Goal: Task Accomplishment & Management: Use online tool/utility

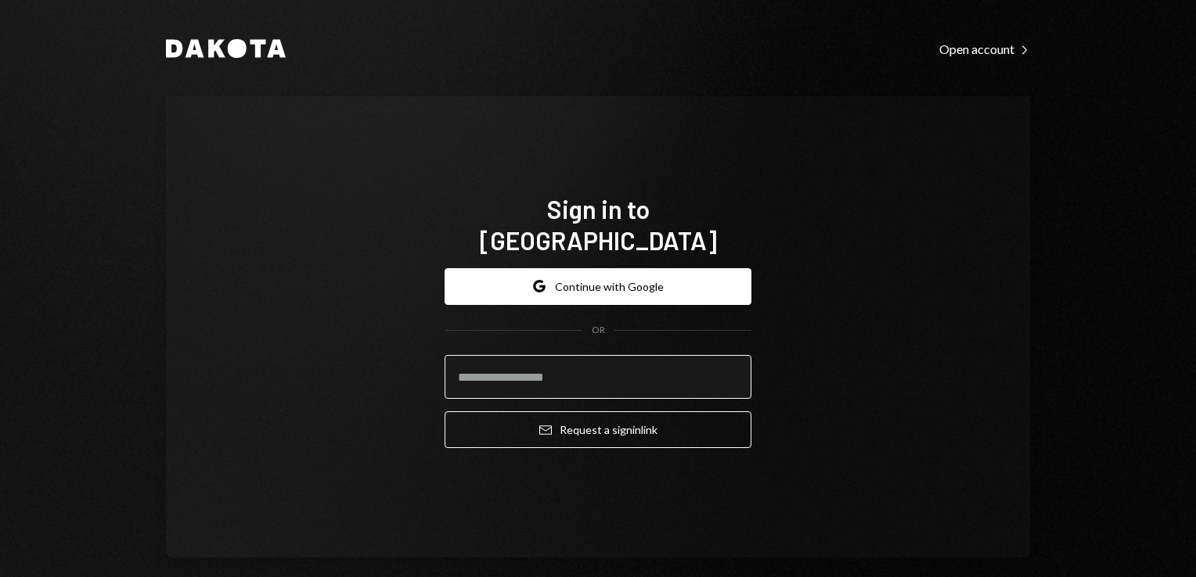
click at [527, 359] on input "email" at bounding box center [597, 377] width 307 height 44
type input "**********"
click at [588, 436] on div "**********" at bounding box center [597, 359] width 307 height 206
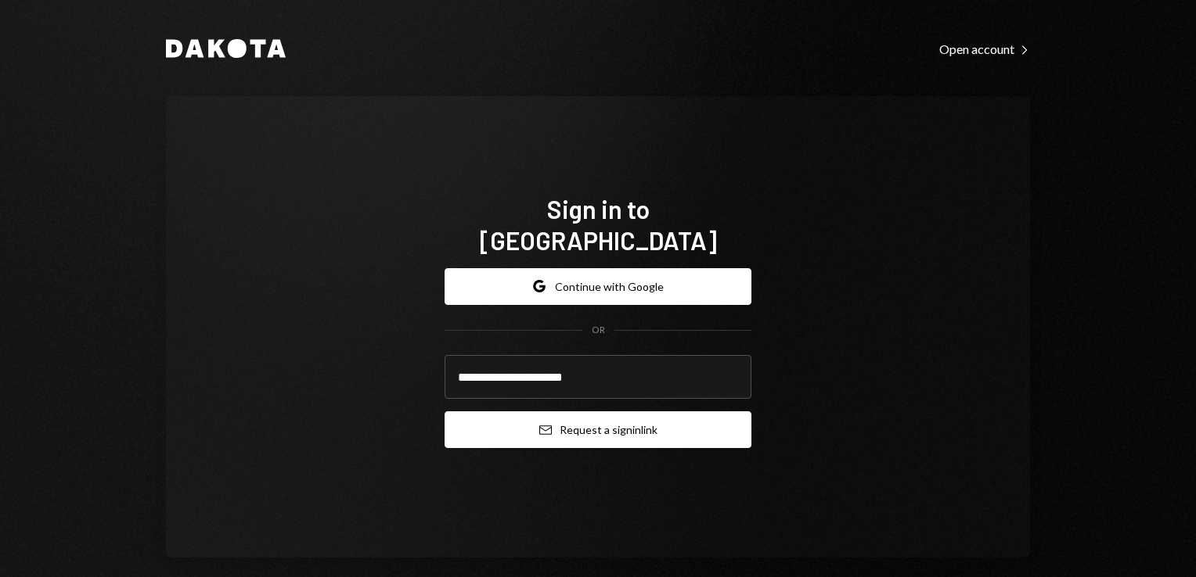
click at [603, 421] on button "Email Request a sign in link" at bounding box center [597, 430] width 307 height 37
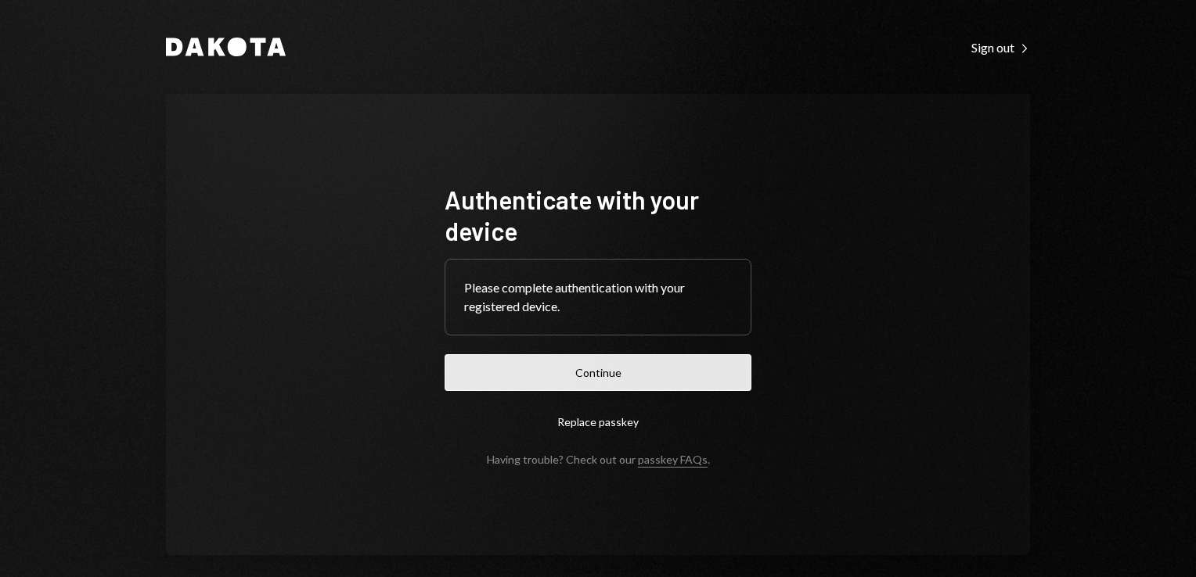
click at [593, 387] on button "Continue" at bounding box center [597, 372] width 307 height 37
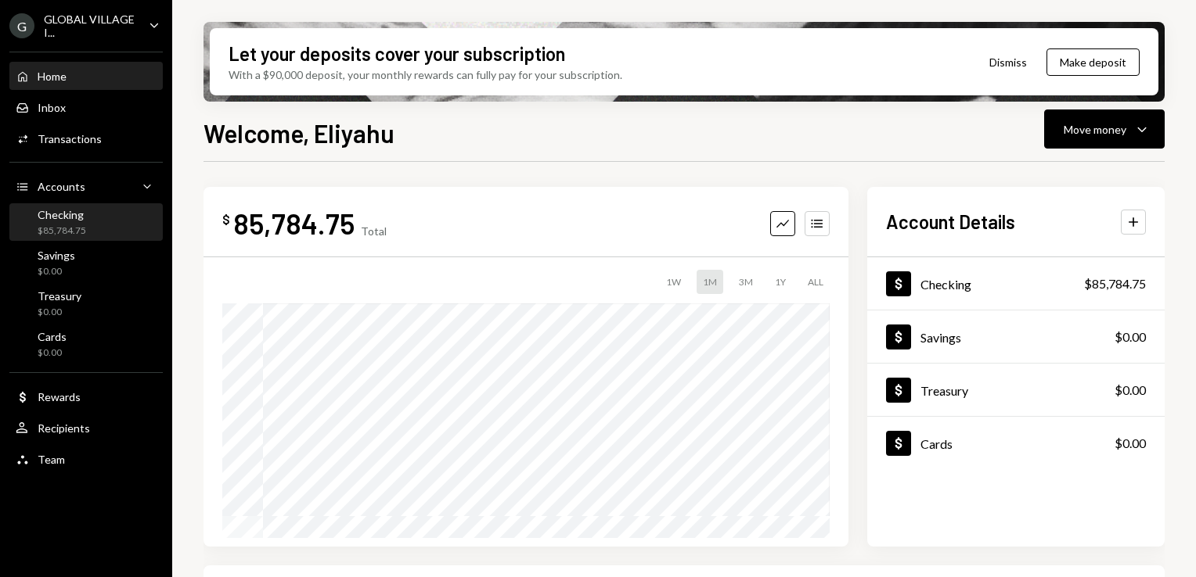
click at [95, 236] on div "Checking $85,784.75" at bounding box center [86, 223] width 141 height 30
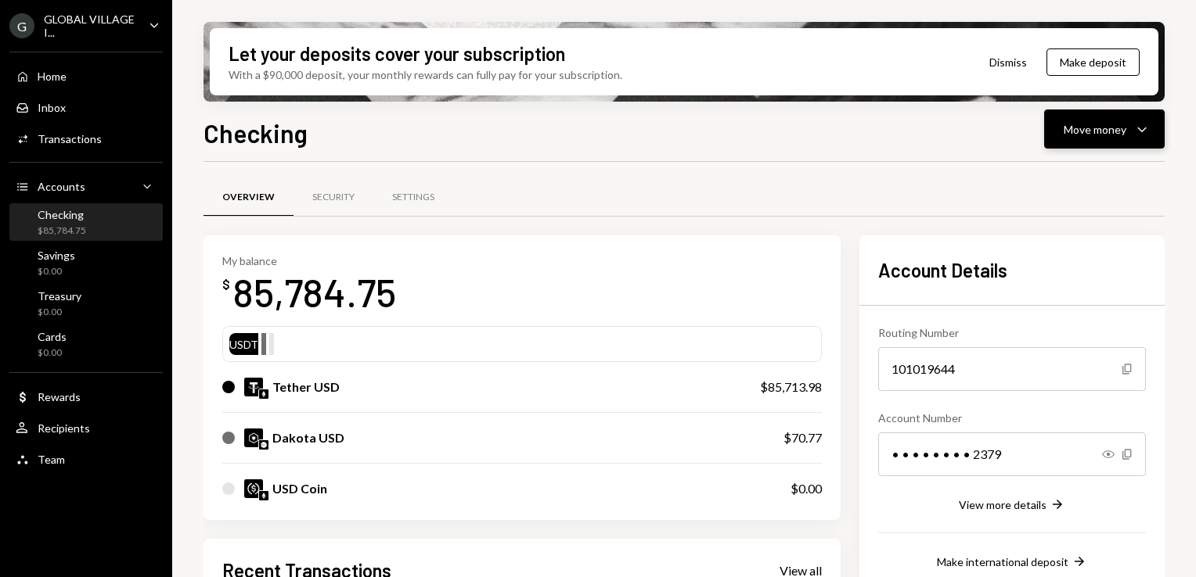
click at [1138, 132] on icon "Caret Down" at bounding box center [1141, 129] width 19 height 19
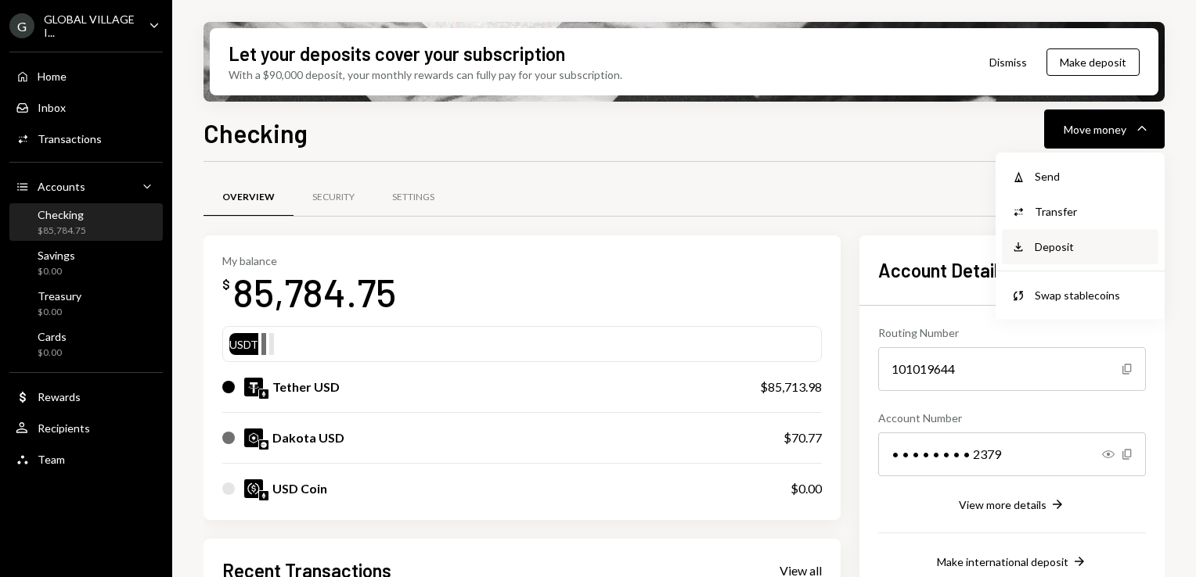
click at [1045, 236] on div "Deposit Deposit" at bounding box center [1079, 246] width 156 height 35
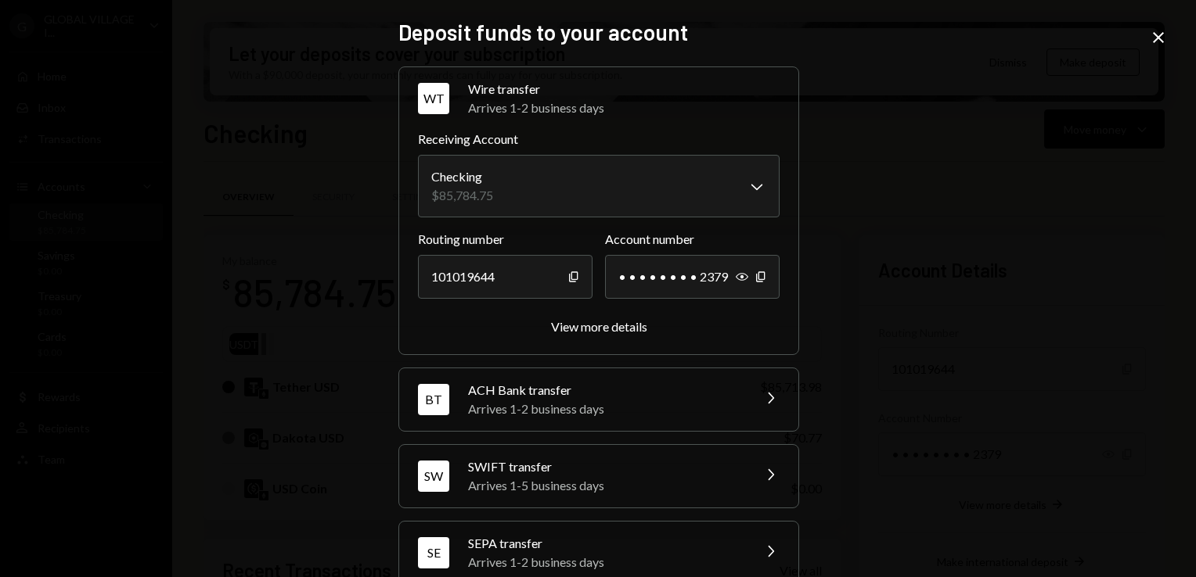
click at [760, 393] on icon "Chevron Right" at bounding box center [769, 398] width 19 height 19
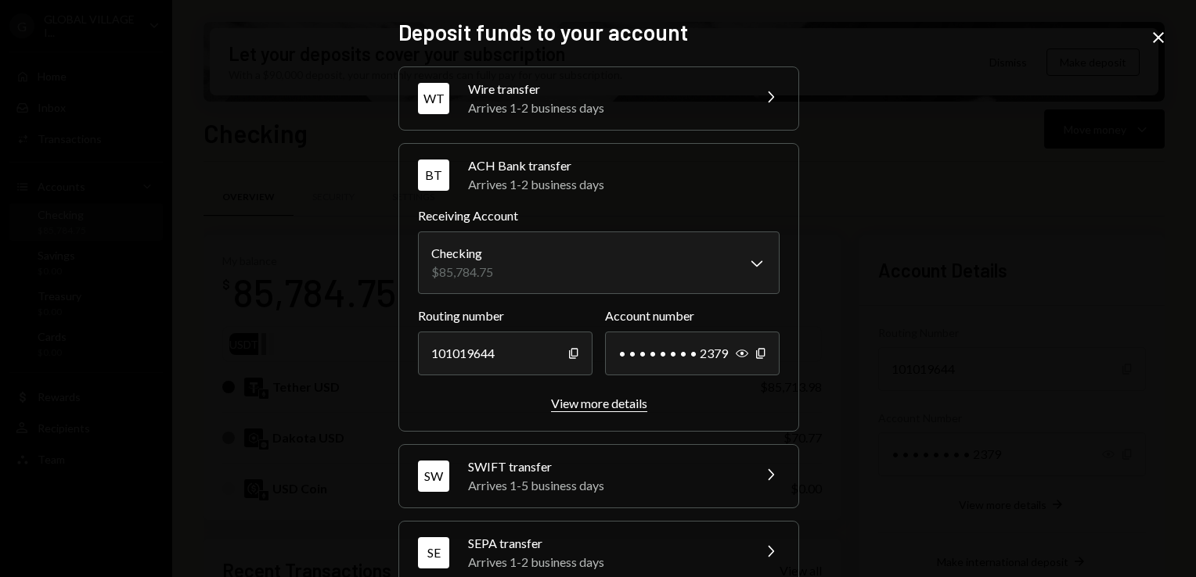
click at [609, 401] on div "View more details" at bounding box center [599, 403] width 96 height 15
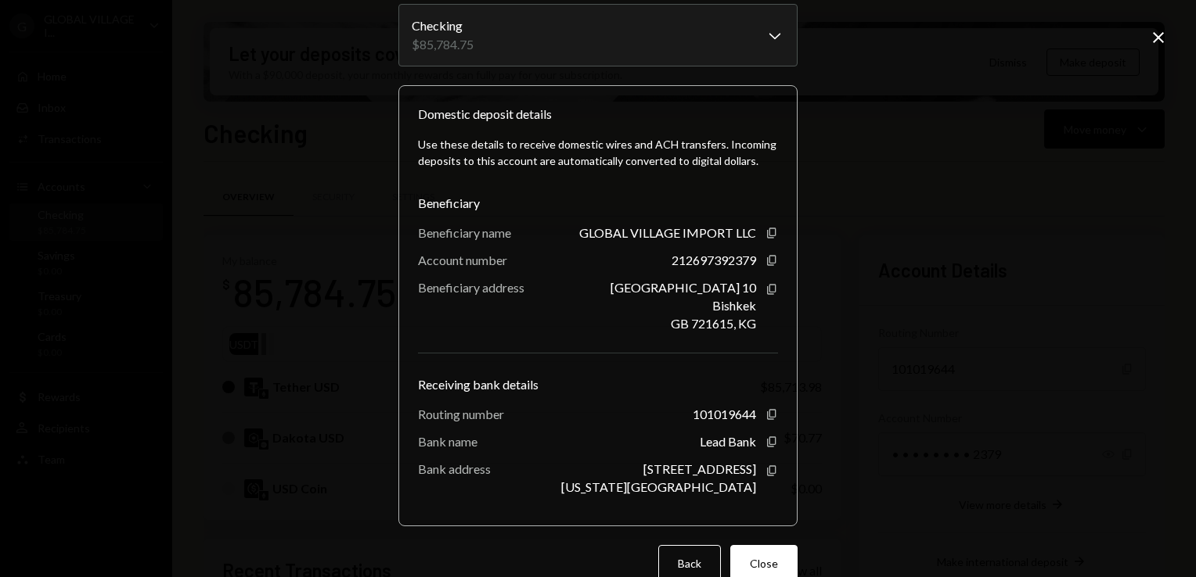
scroll to position [117, 0]
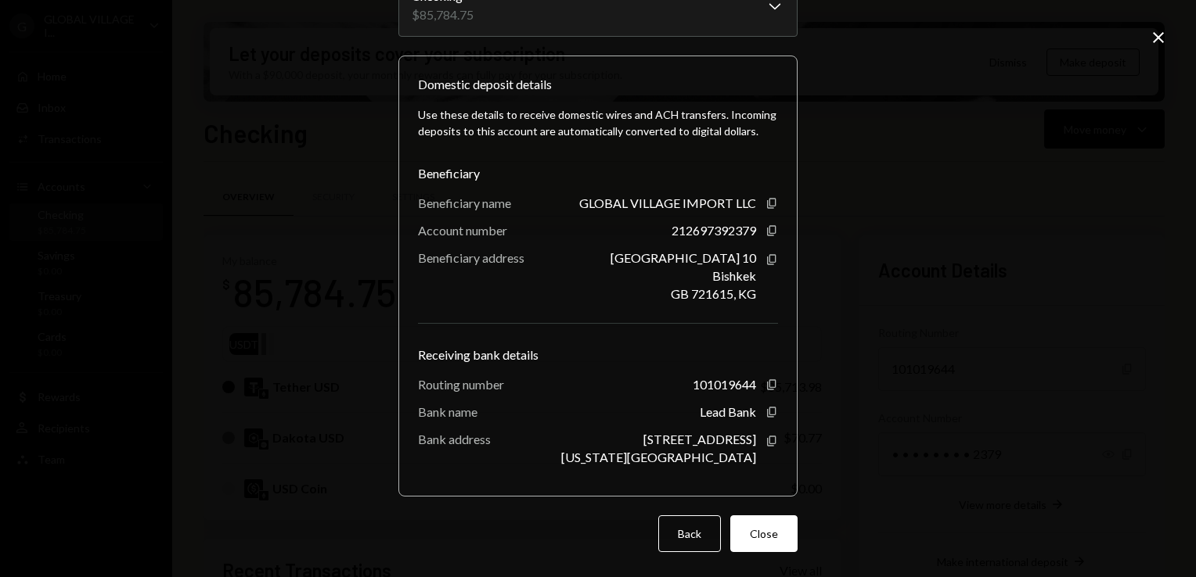
click at [1157, 35] on icon "Close" at bounding box center [1158, 37] width 19 height 19
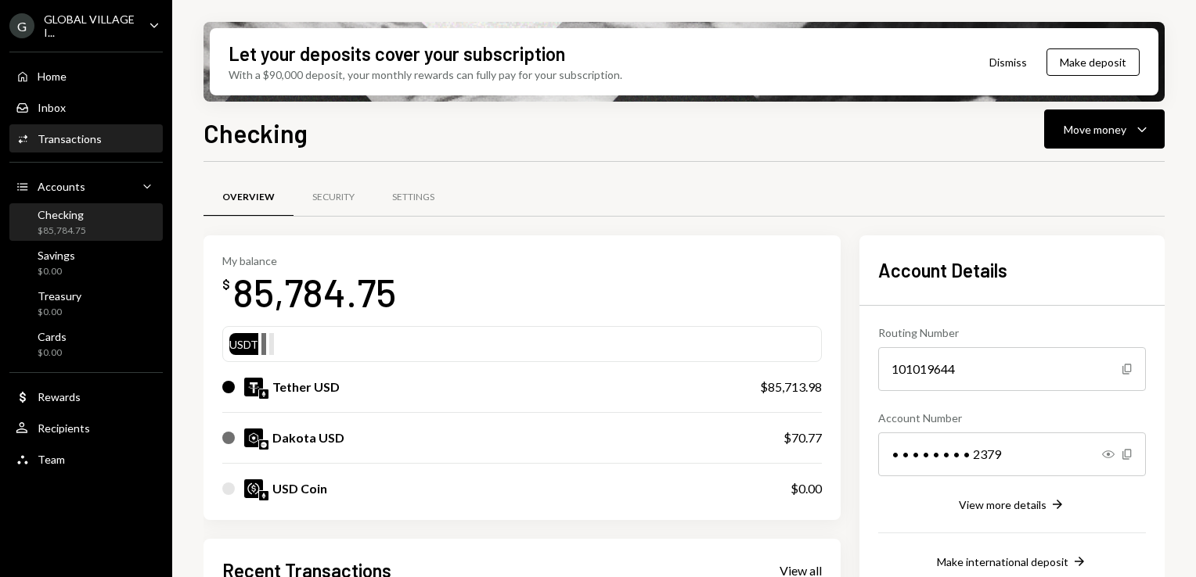
click at [70, 135] on div "Transactions" at bounding box center [70, 138] width 64 height 13
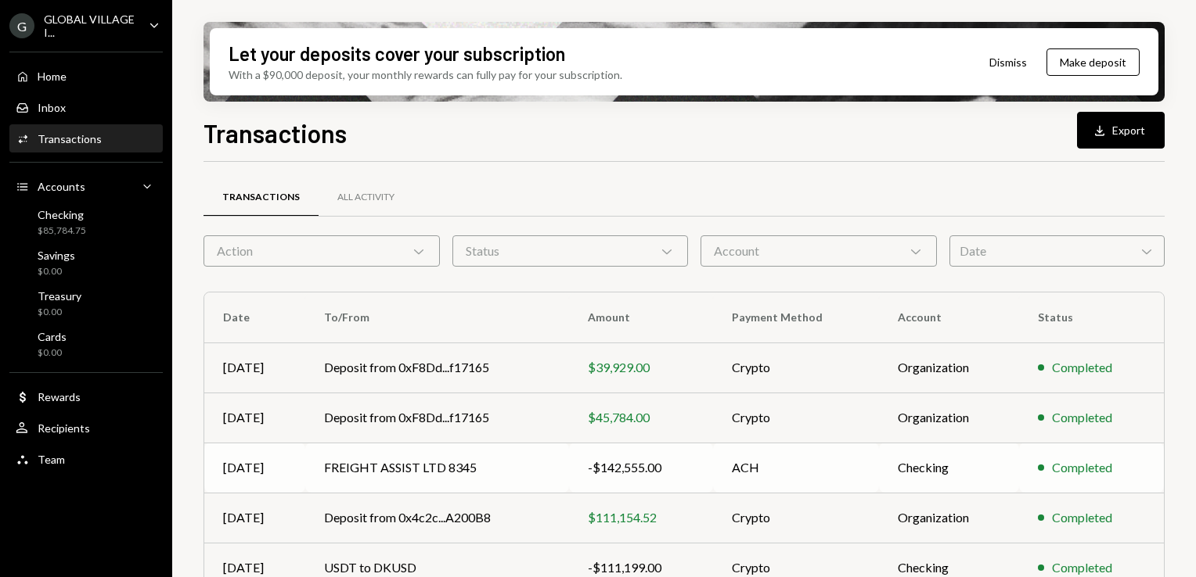
click at [391, 456] on td "FREIGHT ASSIST LTD 8345" at bounding box center [437, 468] width 264 height 50
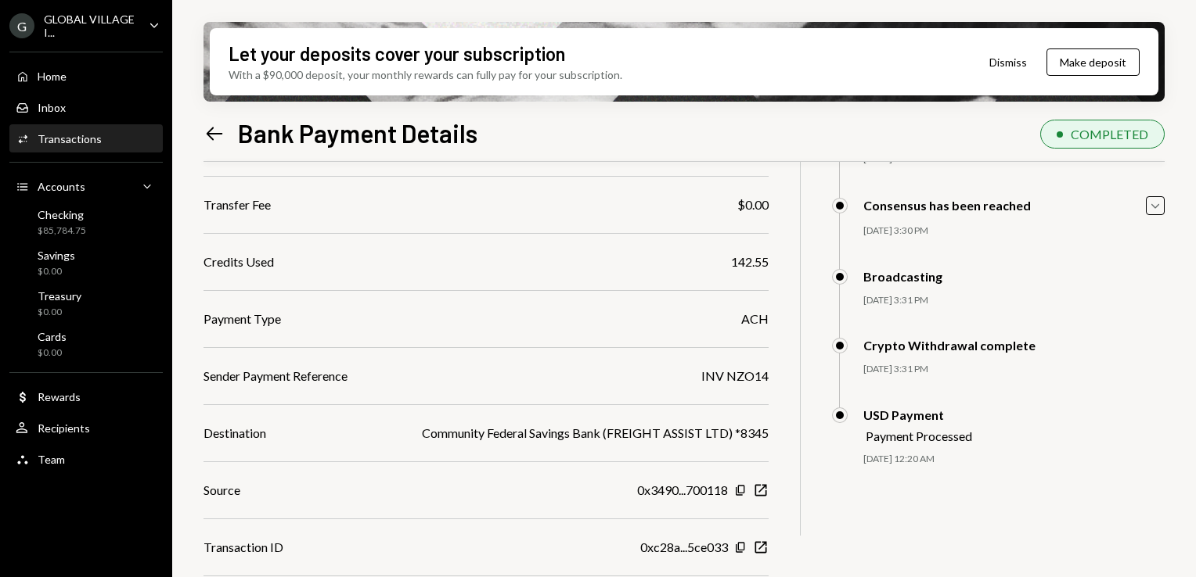
scroll to position [203, 0]
drag, startPoint x: 699, startPoint y: 375, endPoint x: 774, endPoint y: 372, distance: 74.4
click at [774, 372] on div "$ 142,555.00 142,555 DKUSD Details Check You approved this operation Recipient …" at bounding box center [683, 315] width 961 height 713
copy div "INV NZO14"
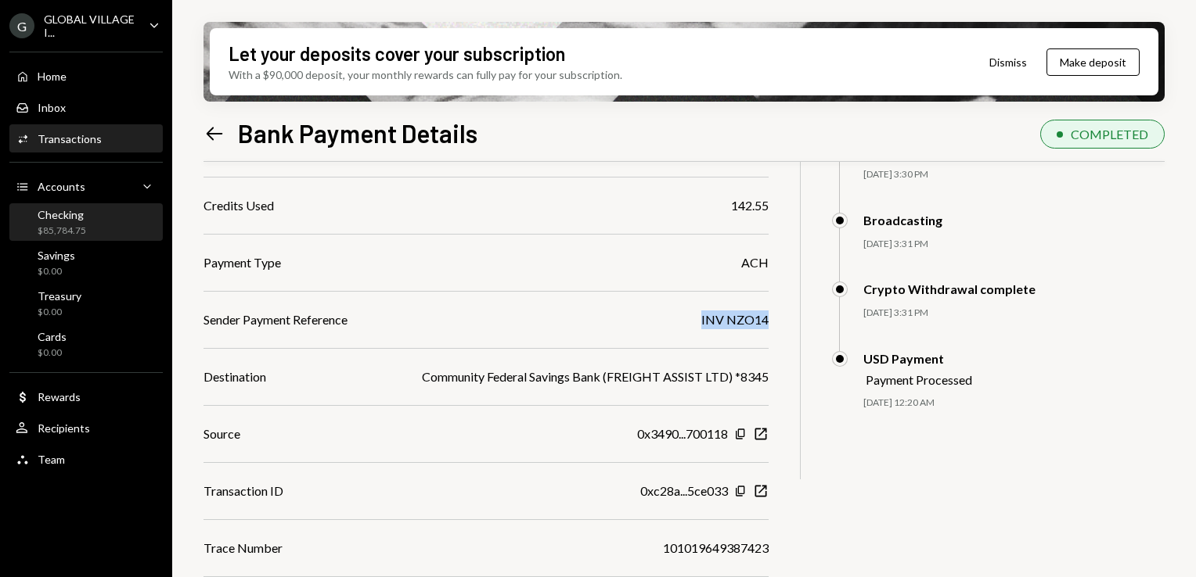
click at [61, 219] on div "Checking" at bounding box center [62, 214] width 49 height 13
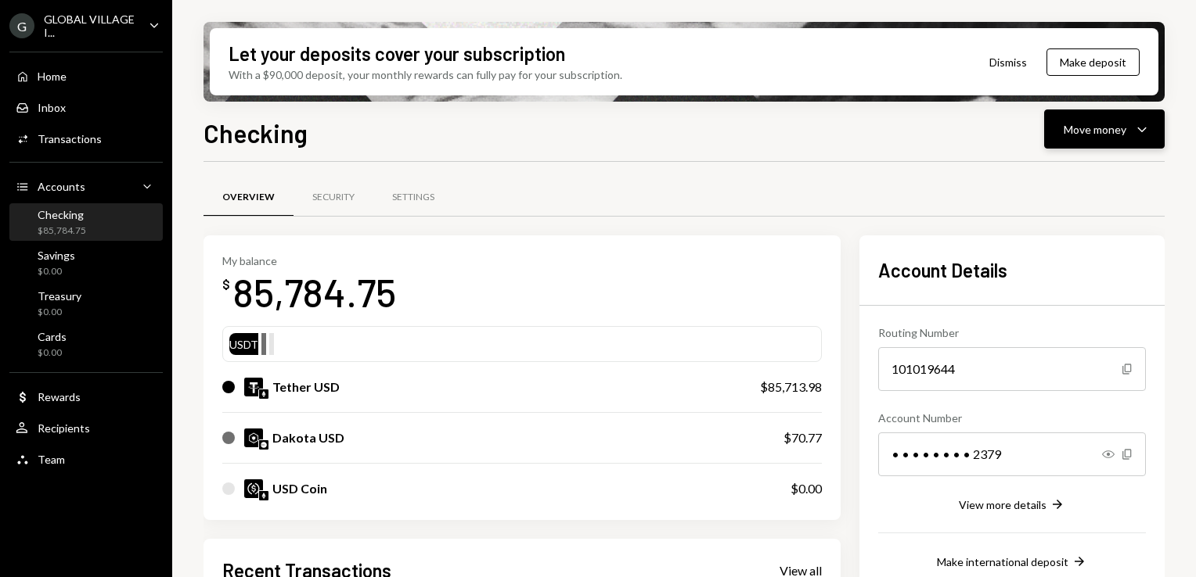
click at [1111, 133] on div "Move money" at bounding box center [1094, 129] width 63 height 16
click at [1036, 174] on div "Send" at bounding box center [1091, 176] width 114 height 16
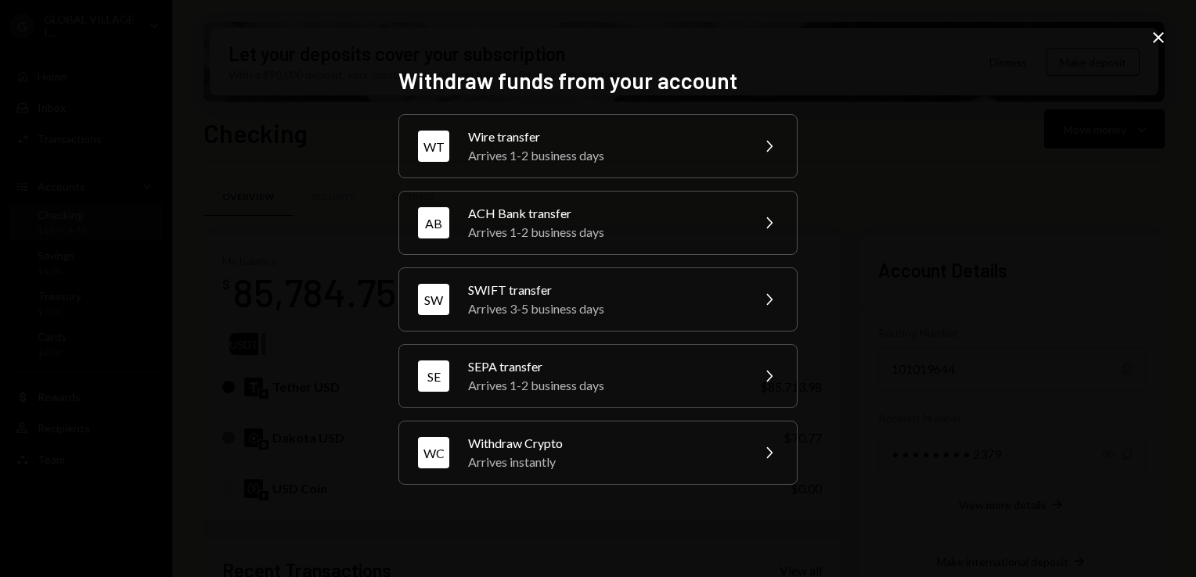
click at [1161, 39] on icon at bounding box center [1157, 37] width 11 height 11
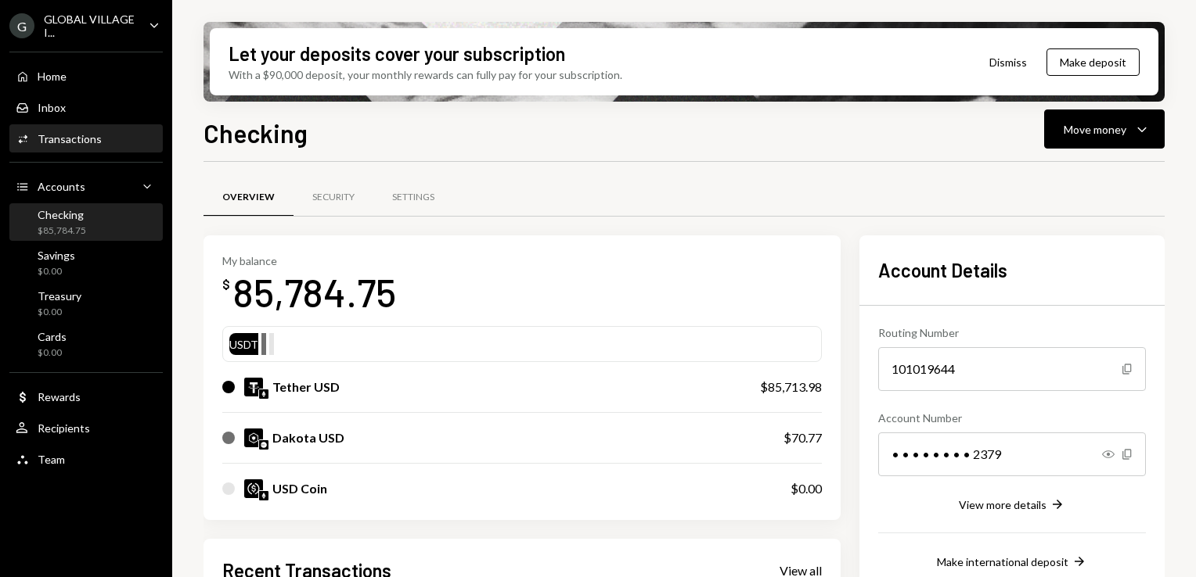
click at [72, 146] on div "Activities Transactions" at bounding box center [59, 139] width 86 height 14
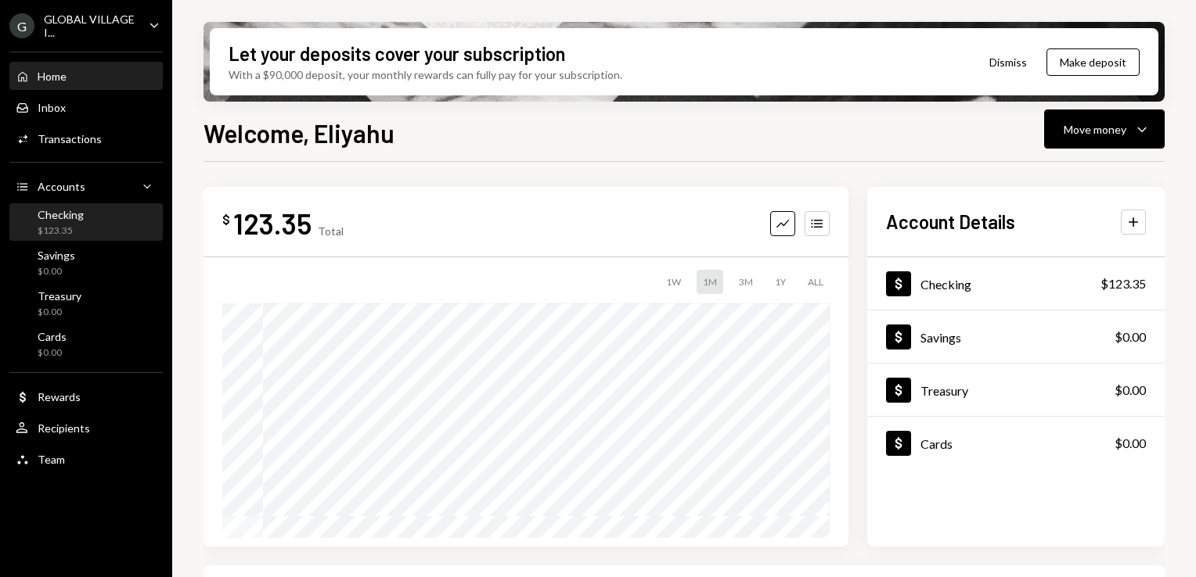
click at [63, 217] on div "Checking" at bounding box center [61, 214] width 46 height 13
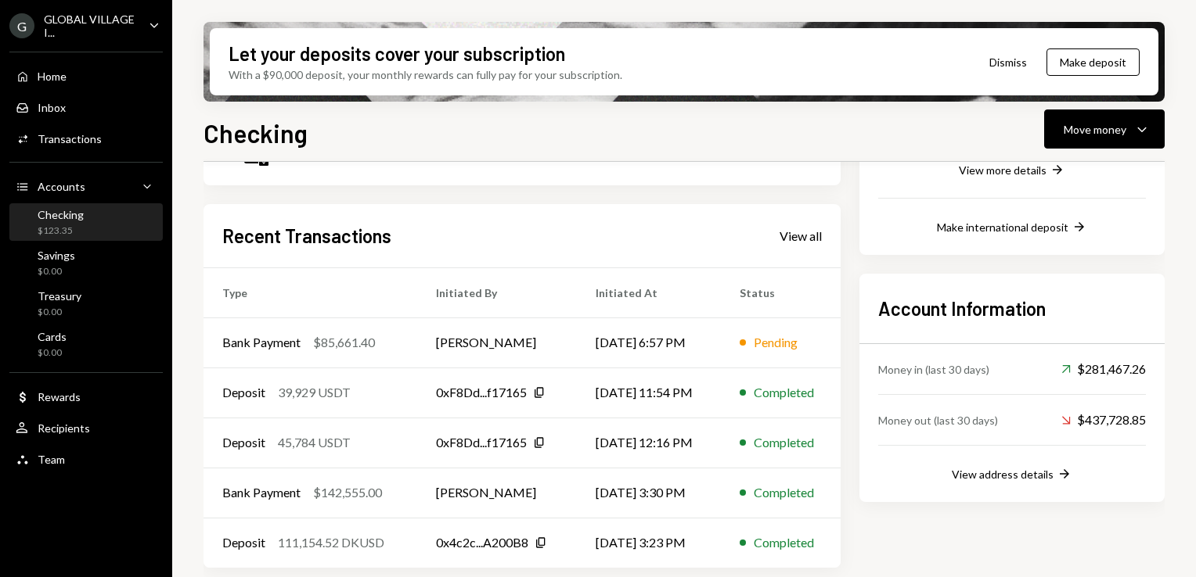
scroll to position [337, 0]
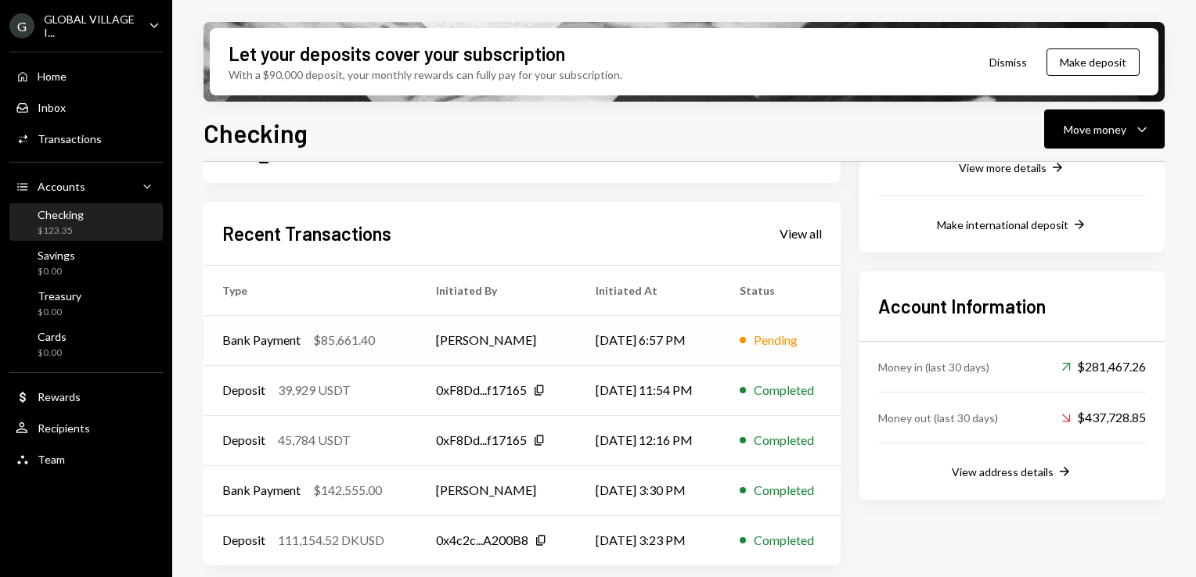
click at [453, 347] on td "[PERSON_NAME]" at bounding box center [497, 340] width 160 height 50
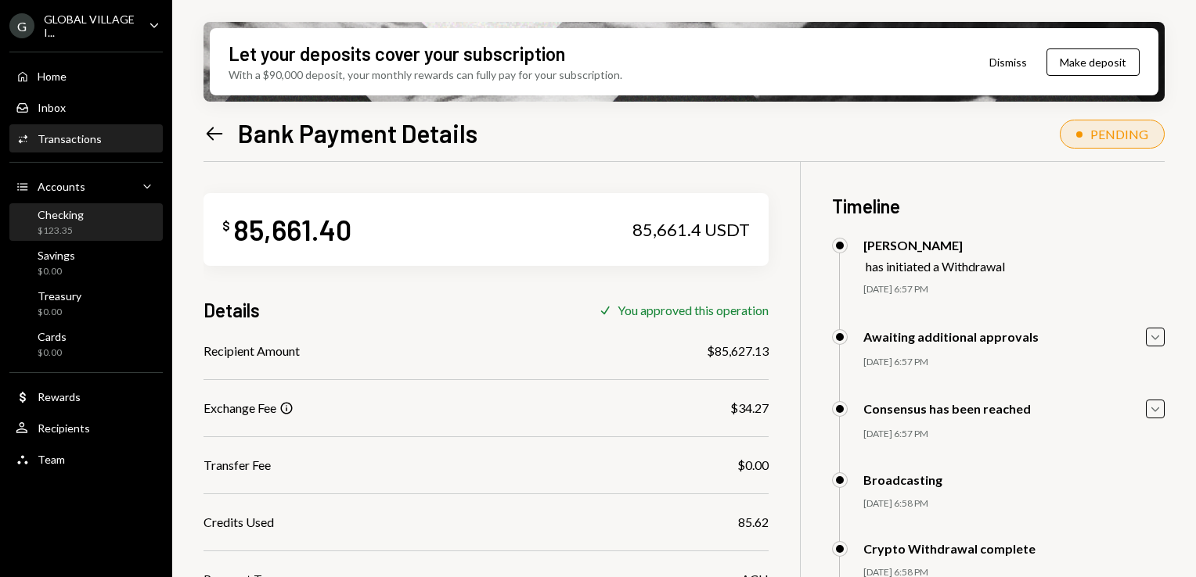
click at [52, 214] on div "Checking" at bounding box center [61, 214] width 46 height 13
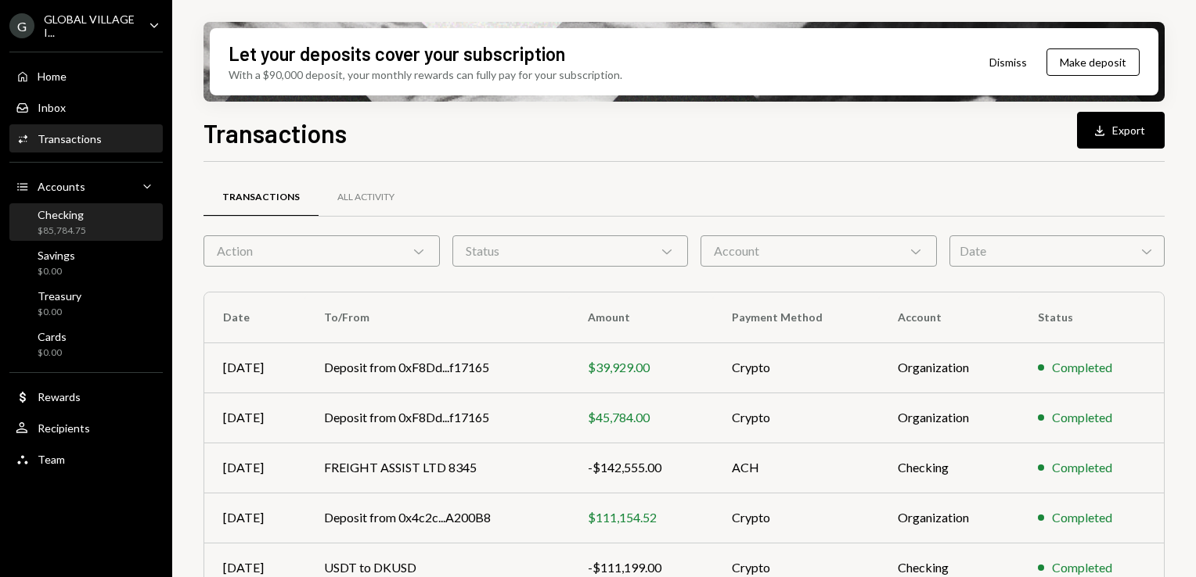
click at [73, 228] on div "$85,784.75" at bounding box center [62, 231] width 49 height 13
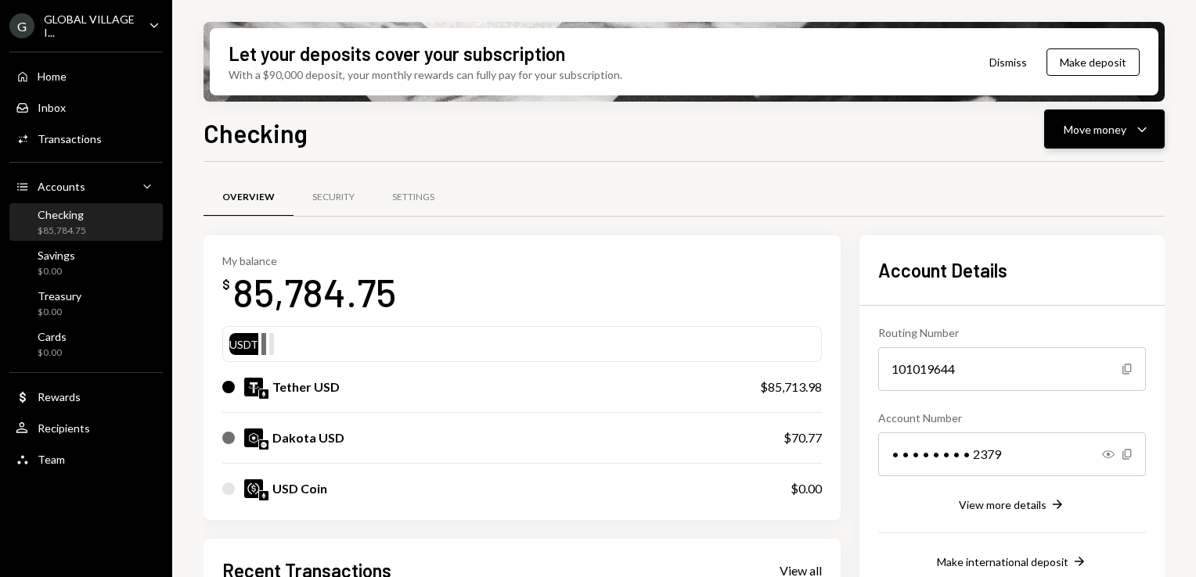
click at [1094, 121] on div "Move money" at bounding box center [1094, 129] width 63 height 16
click at [1053, 171] on div "Send" at bounding box center [1091, 176] width 114 height 16
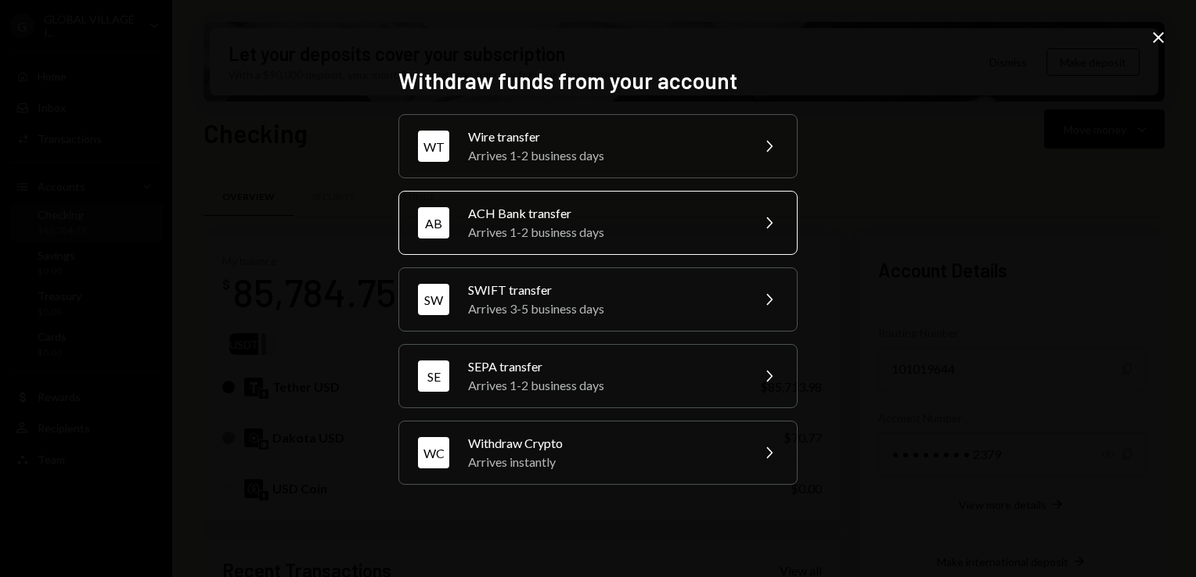
click at [488, 245] on div "AB ACH Bank transfer Arrives 1-2 business days Chevron Right" at bounding box center [597, 223] width 399 height 64
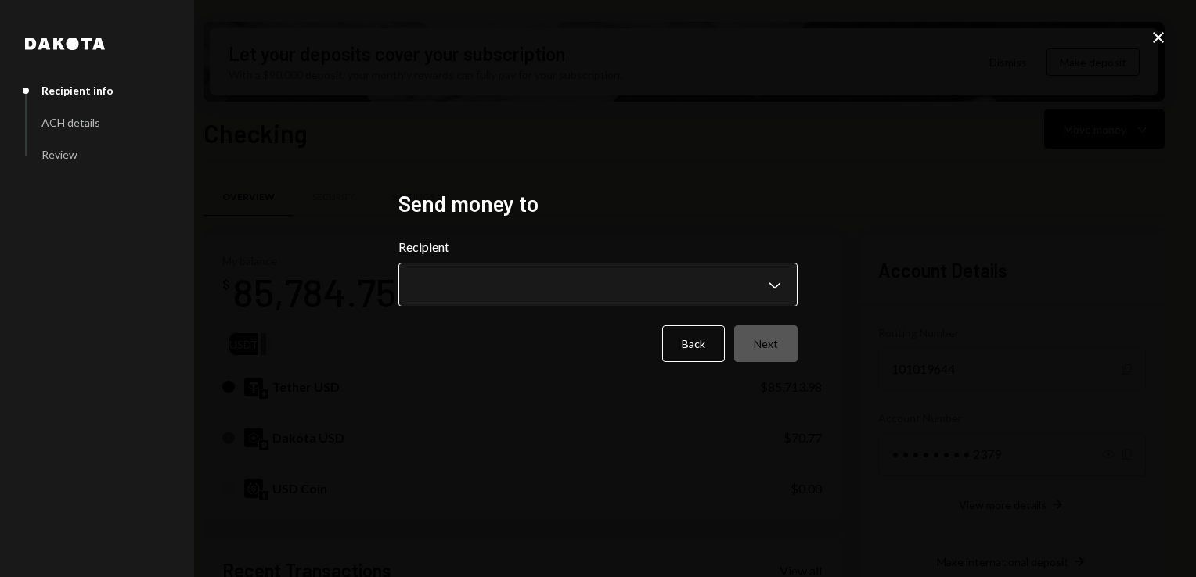
click at [775, 286] on body "G GLOBAL VILLAGE I... Caret Down Home Home Inbox Inbox Activities Transactions …" at bounding box center [598, 288] width 1196 height 577
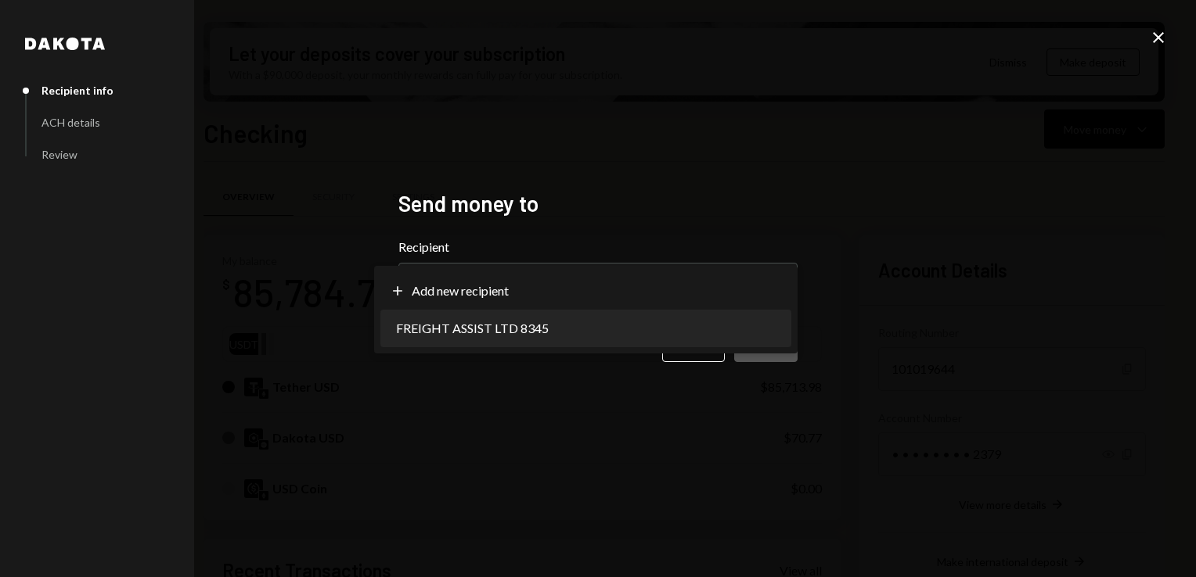
select select "**********"
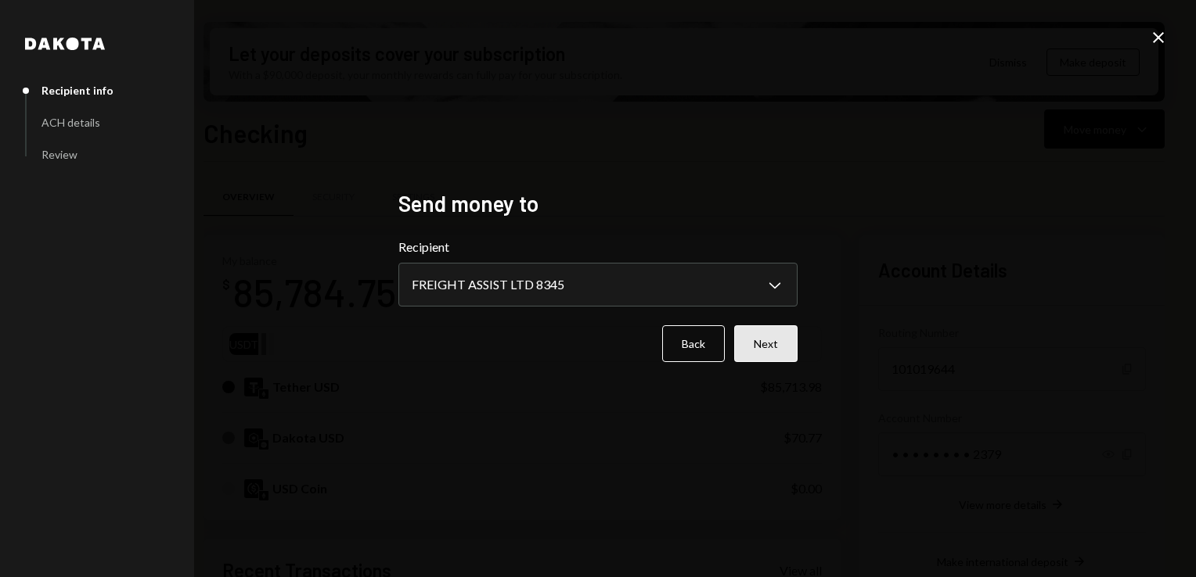
click at [776, 340] on button "Next" at bounding box center [765, 343] width 63 height 37
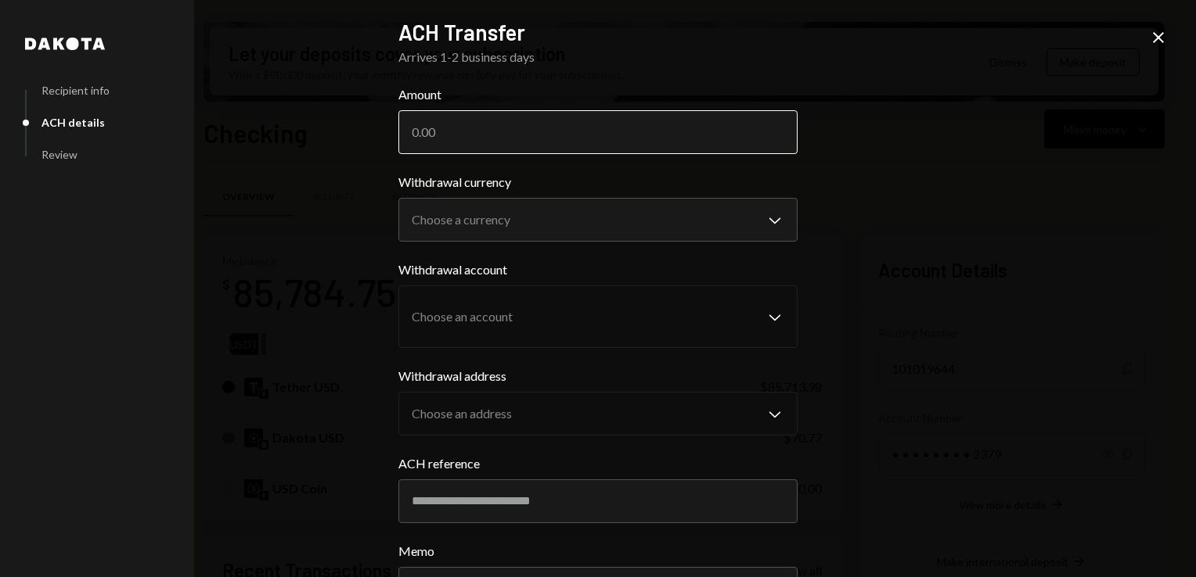
click at [455, 145] on input "Amount" at bounding box center [597, 132] width 399 height 44
type input "85627.13"
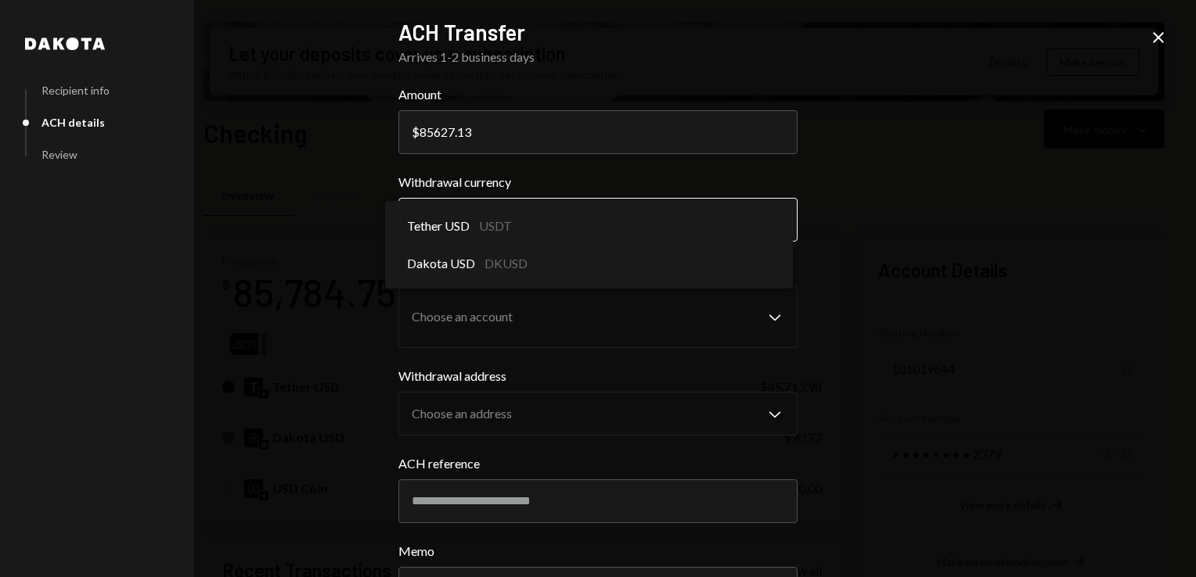
click at [770, 218] on body "G GLOBAL VILLAGE I... Caret Down Home Home Inbox Inbox Activities Transactions …" at bounding box center [598, 288] width 1196 height 577
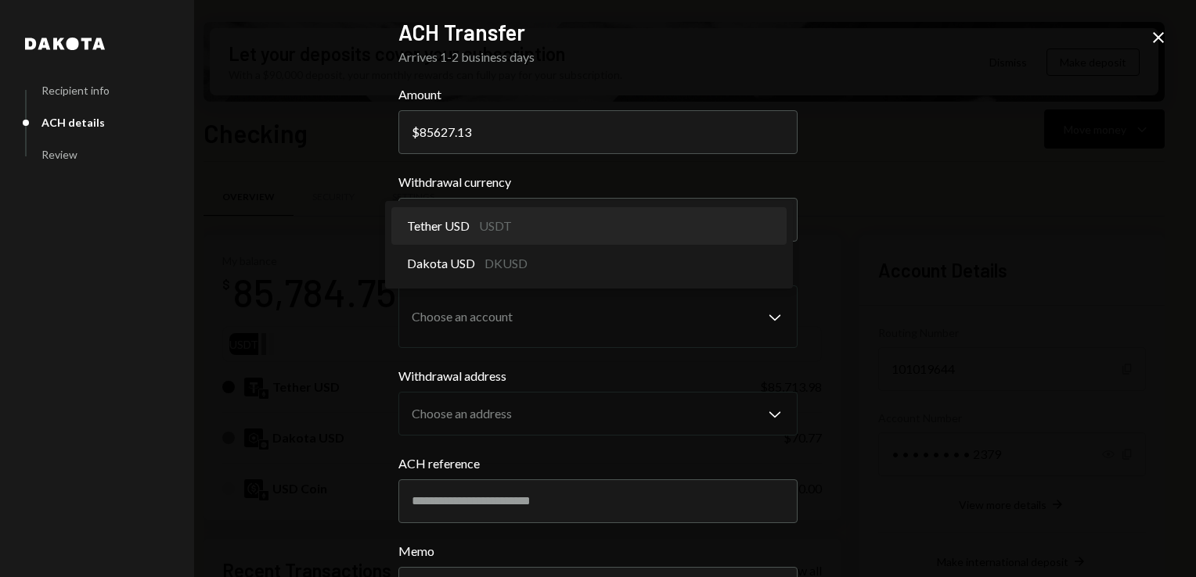
select select "****"
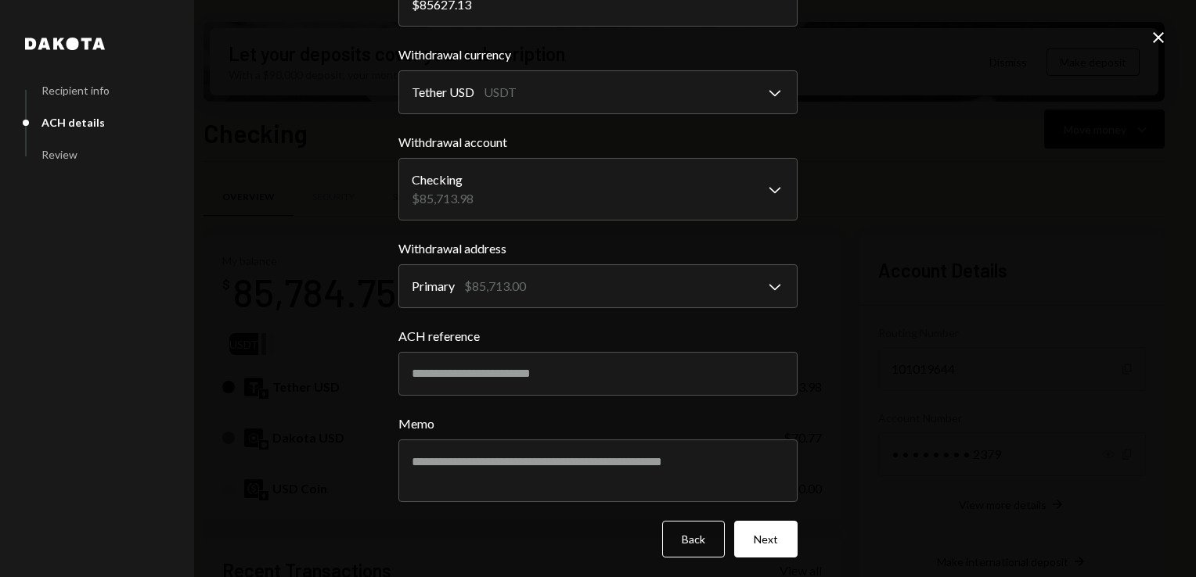
scroll to position [131, 0]
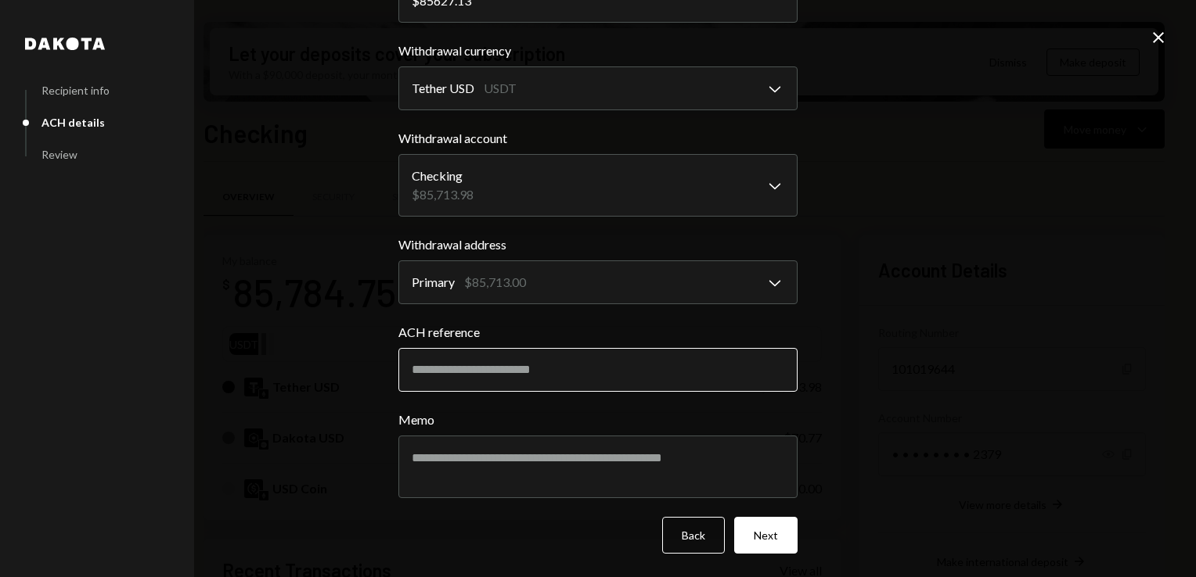
click at [497, 358] on input "ACH reference" at bounding box center [597, 370] width 399 height 44
paste input "*********"
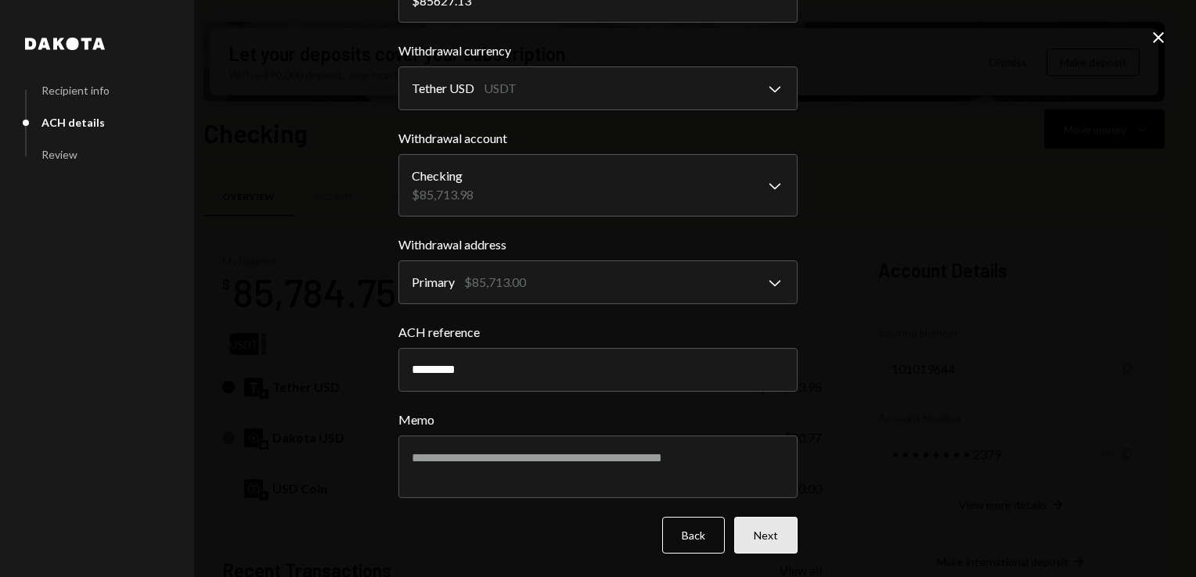
type input "*********"
click at [771, 537] on button "Next" at bounding box center [765, 535] width 63 height 37
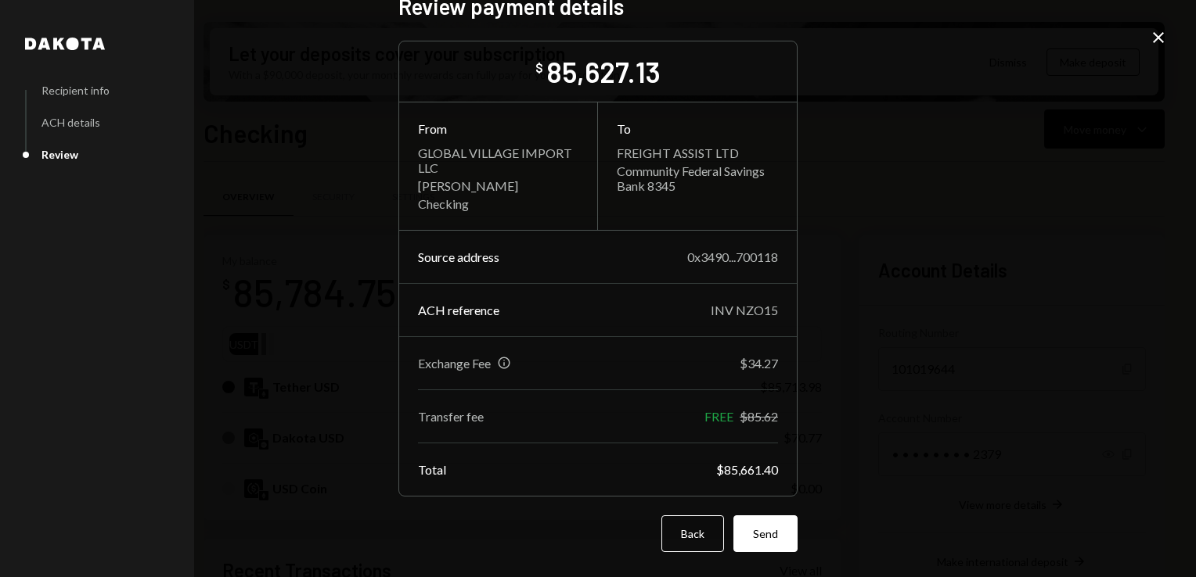
scroll to position [25, 0]
click at [755, 540] on button "Send" at bounding box center [765, 534] width 64 height 37
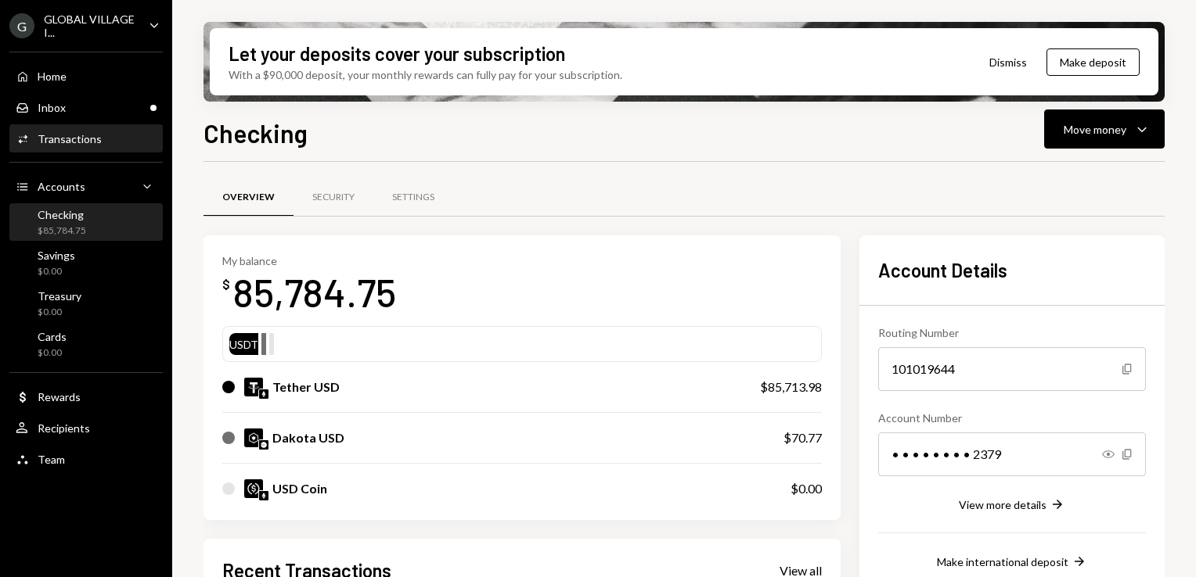
click at [71, 146] on div "Activities Transactions" at bounding box center [59, 139] width 86 height 14
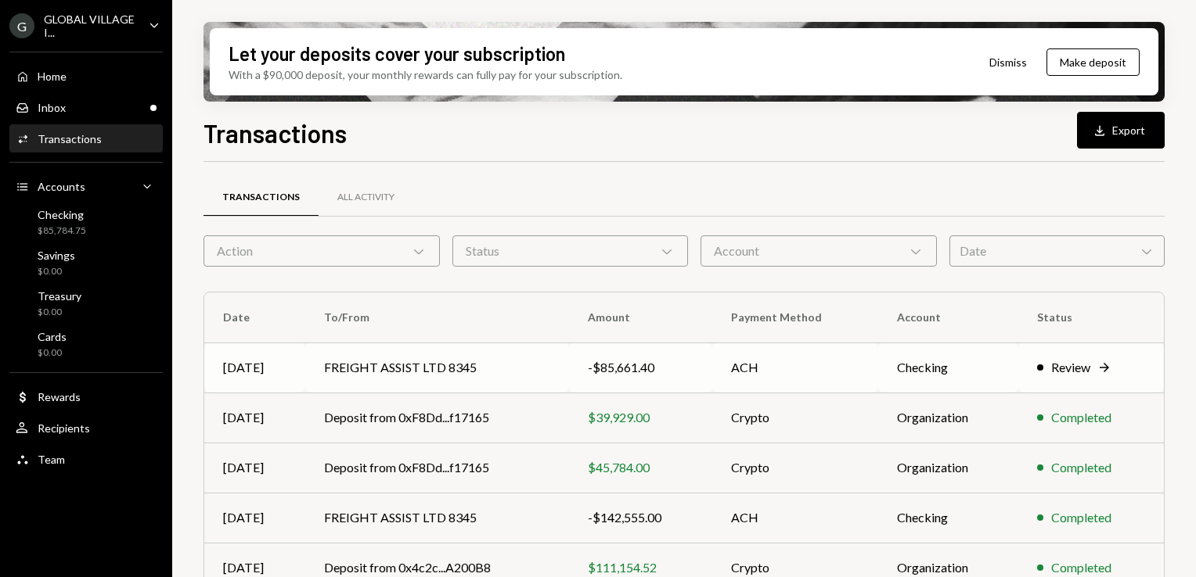
click at [419, 362] on td "FREIGHT ASSIST LTD 8345" at bounding box center [437, 368] width 264 height 50
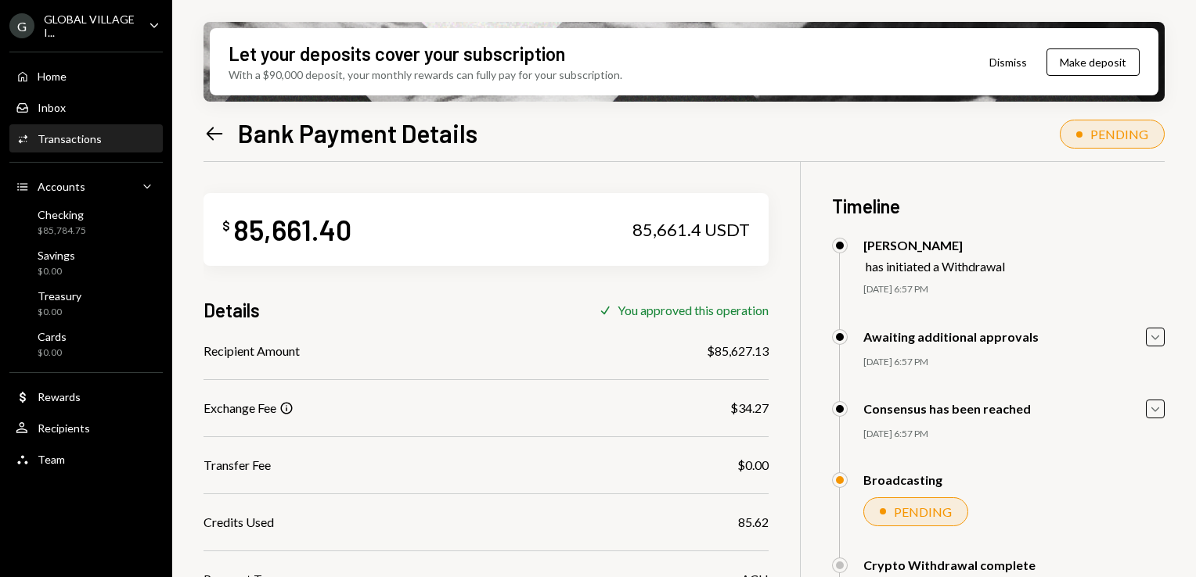
scroll to position [203, 0]
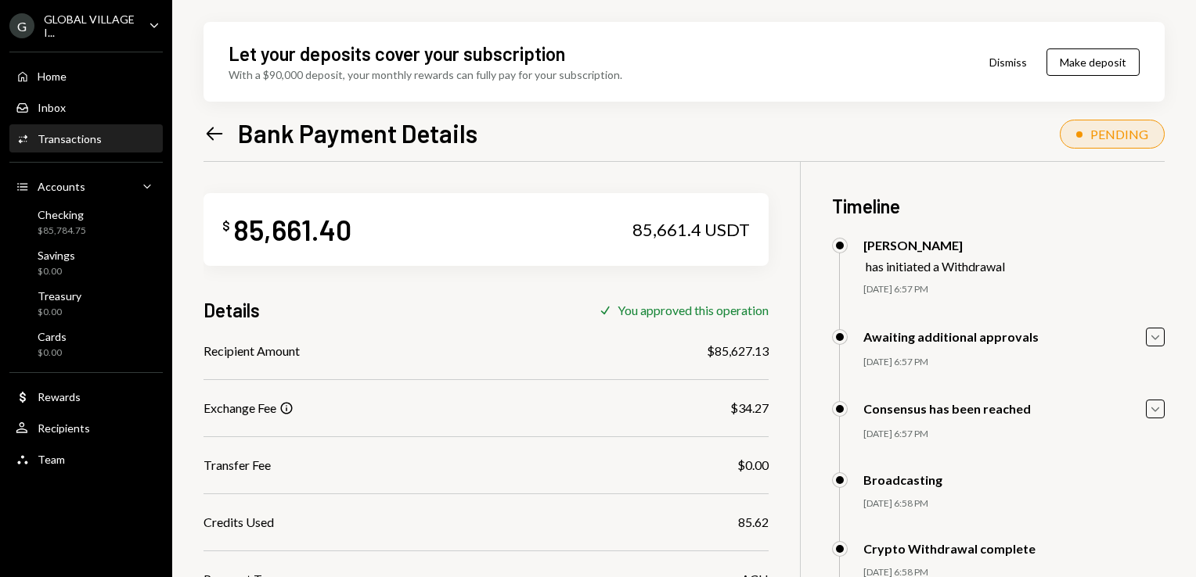
scroll to position [260, 0]
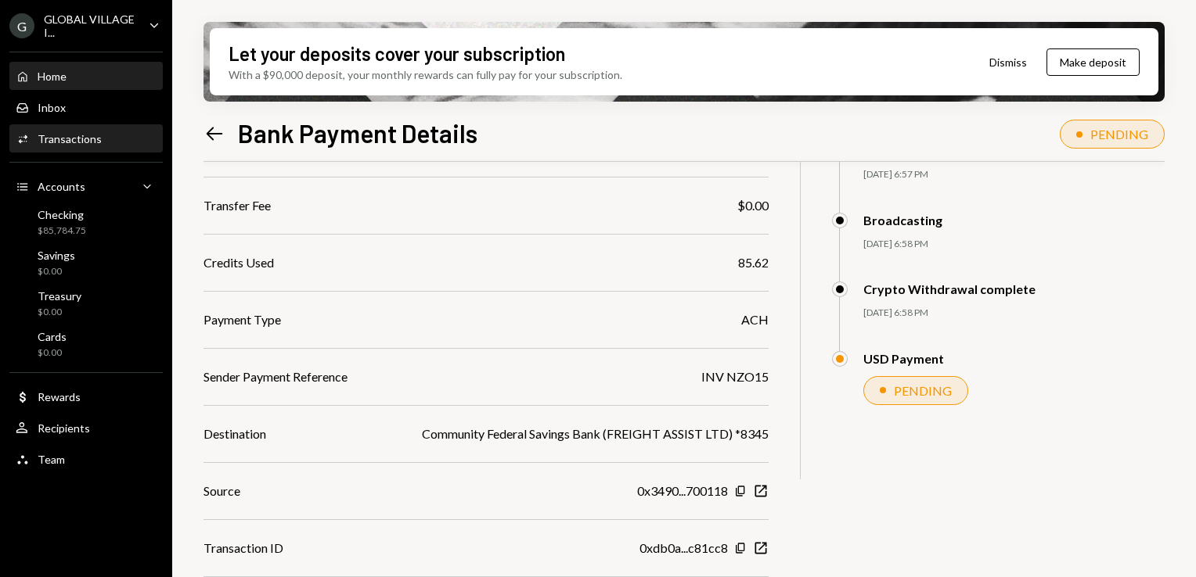
click at [74, 70] on div "Home Home" at bounding box center [86, 77] width 141 height 14
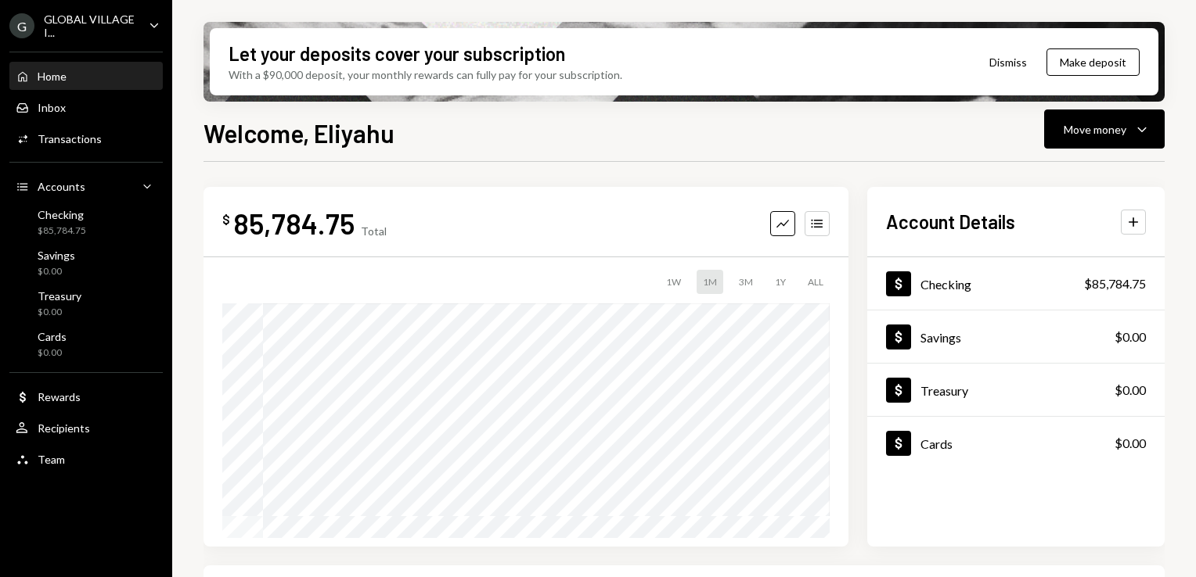
click at [70, 22] on div "GLOBAL VILLAGE I..." at bounding box center [90, 26] width 92 height 27
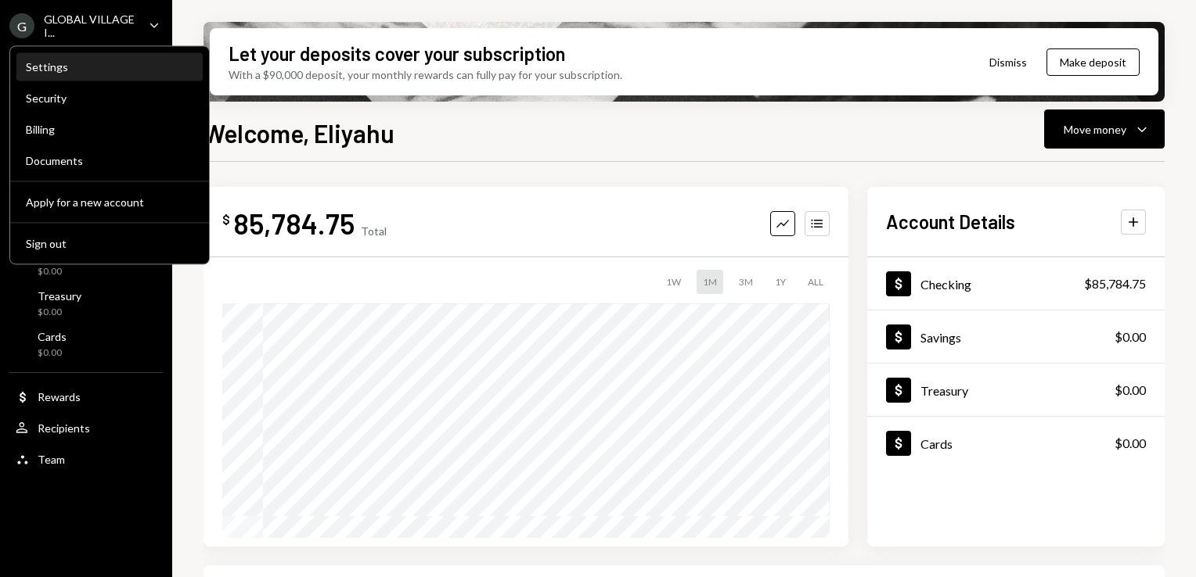
click at [50, 66] on div "Settings" at bounding box center [109, 66] width 167 height 13
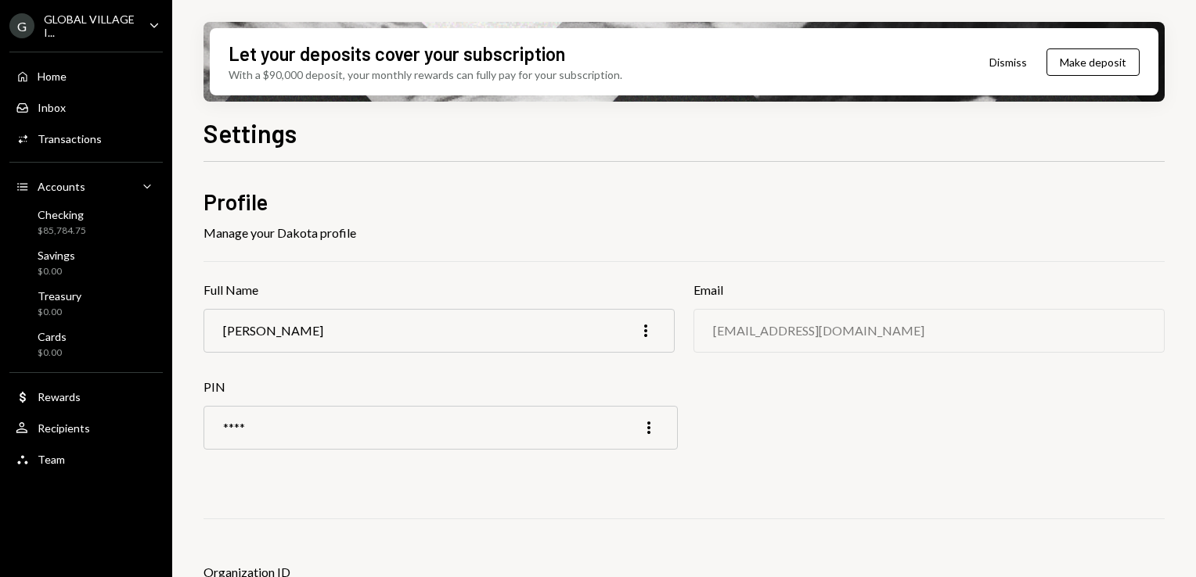
click at [74, 23] on div "GLOBAL VILLAGE I..." at bounding box center [90, 26] width 92 height 27
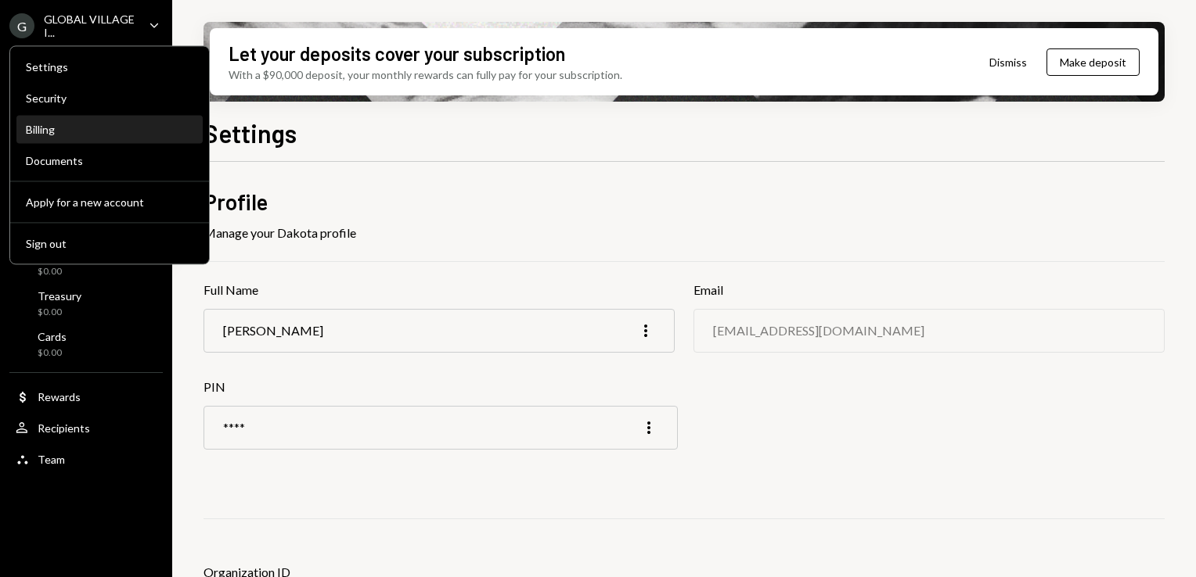
click at [52, 129] on div "Billing" at bounding box center [109, 129] width 167 height 13
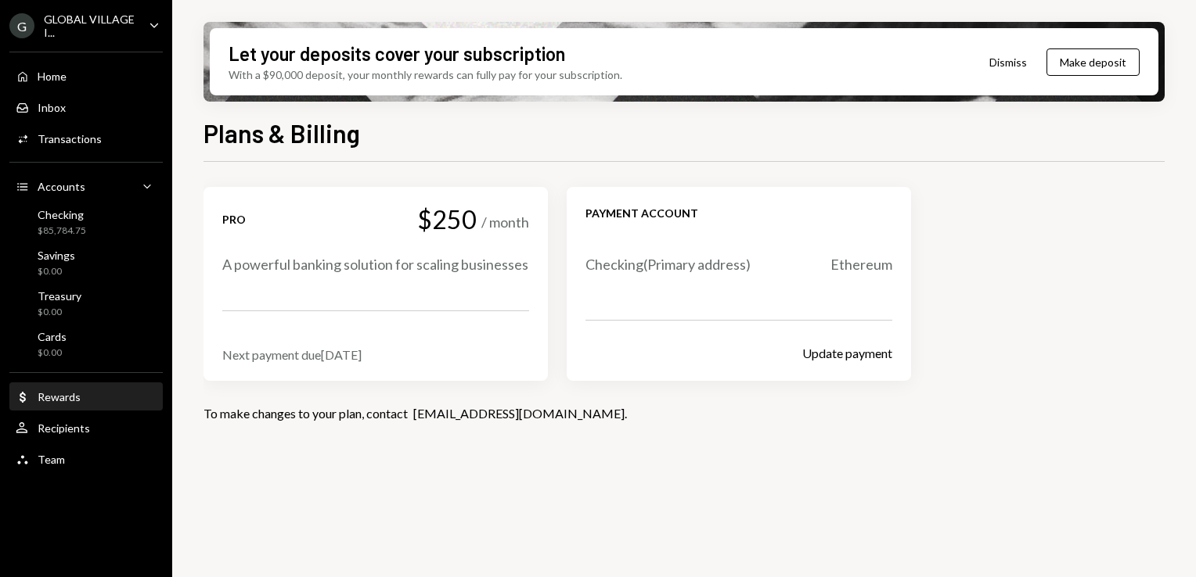
click at [42, 390] on div "Rewards" at bounding box center [59, 396] width 43 height 13
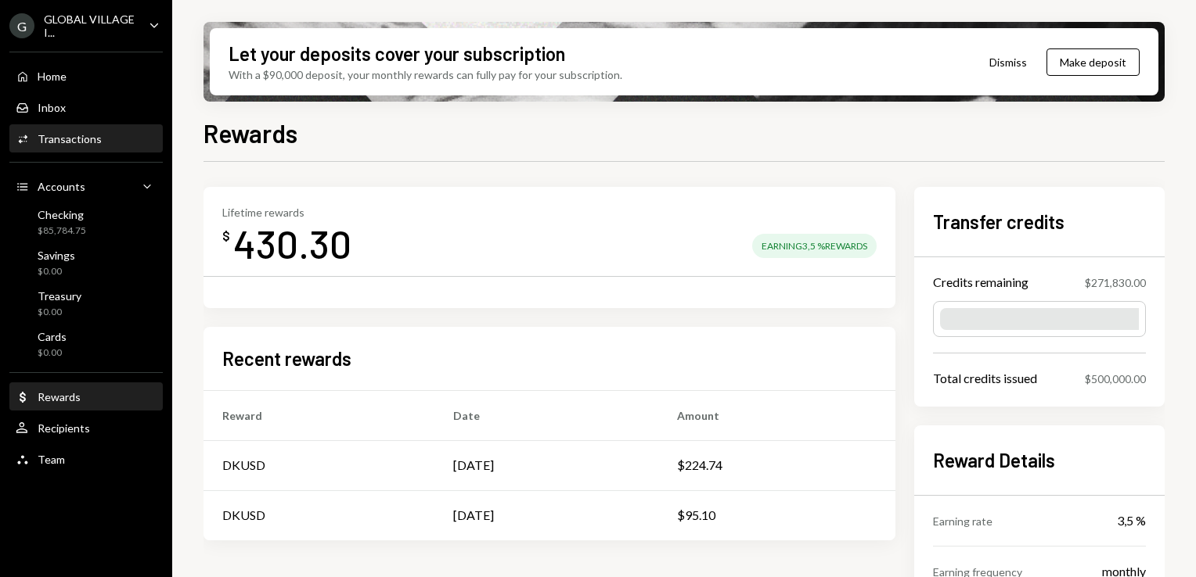
click at [63, 127] on div "Activities Transactions" at bounding box center [86, 139] width 141 height 27
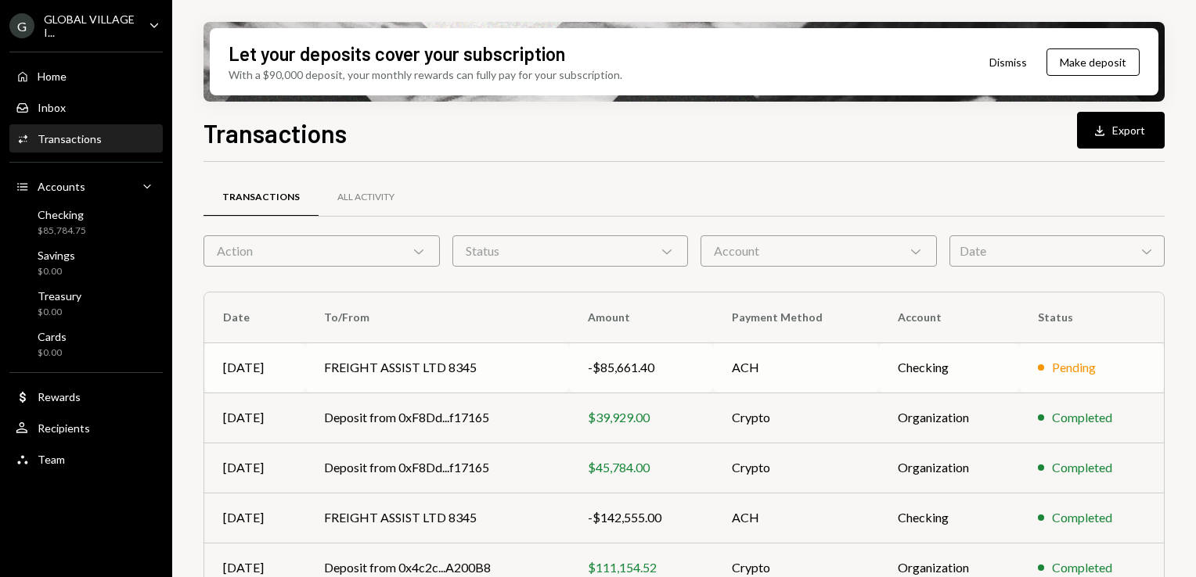
click at [460, 372] on td "FREIGHT ASSIST LTD 8345" at bounding box center [437, 368] width 264 height 50
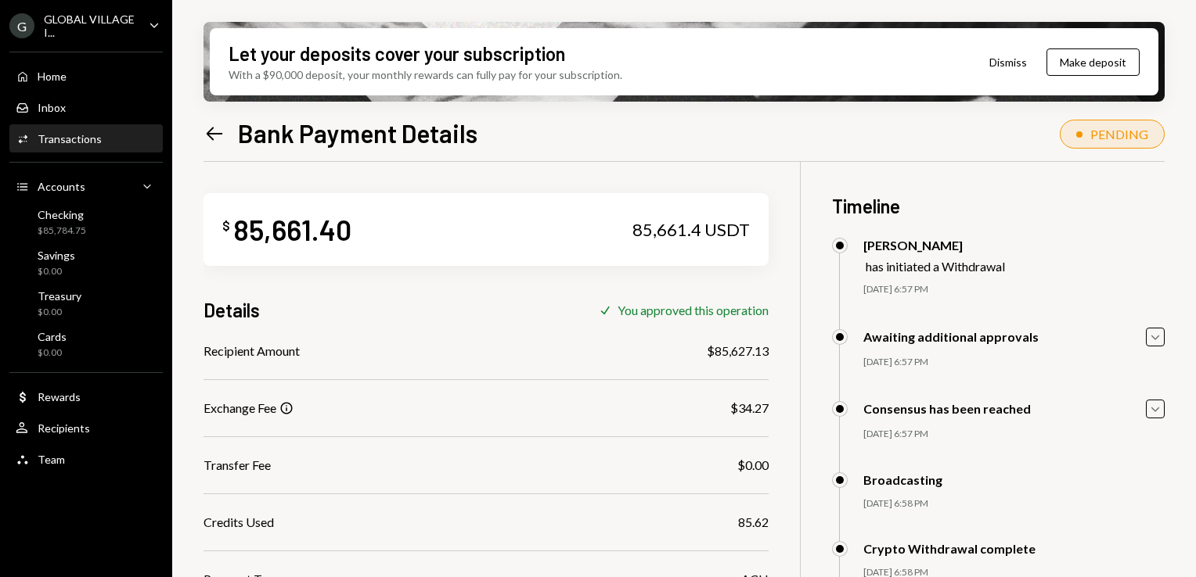
scroll to position [260, 0]
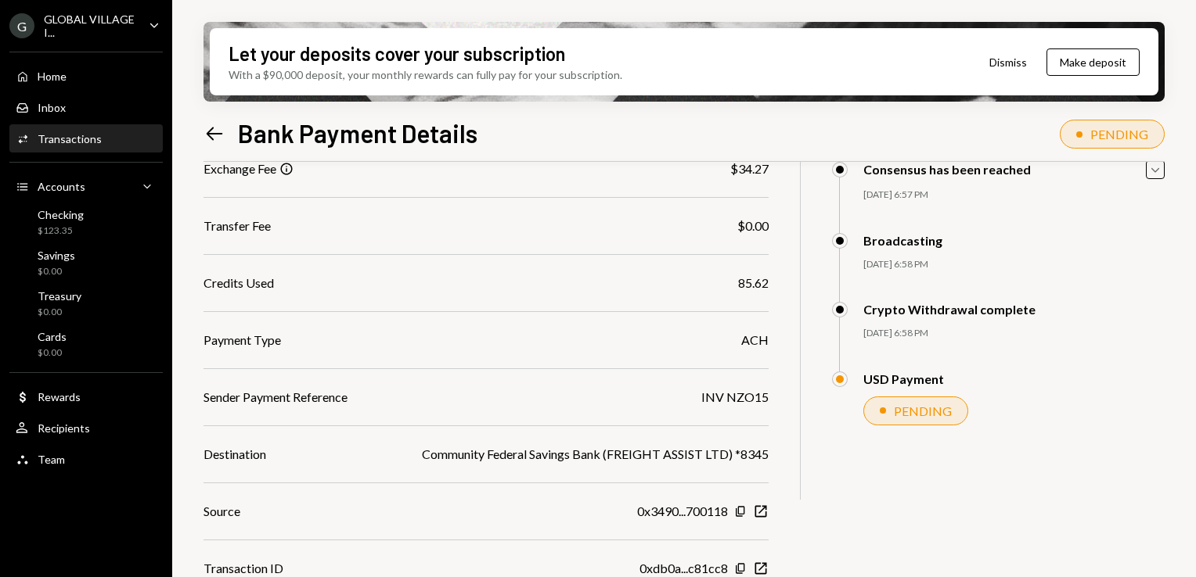
scroll to position [260, 0]
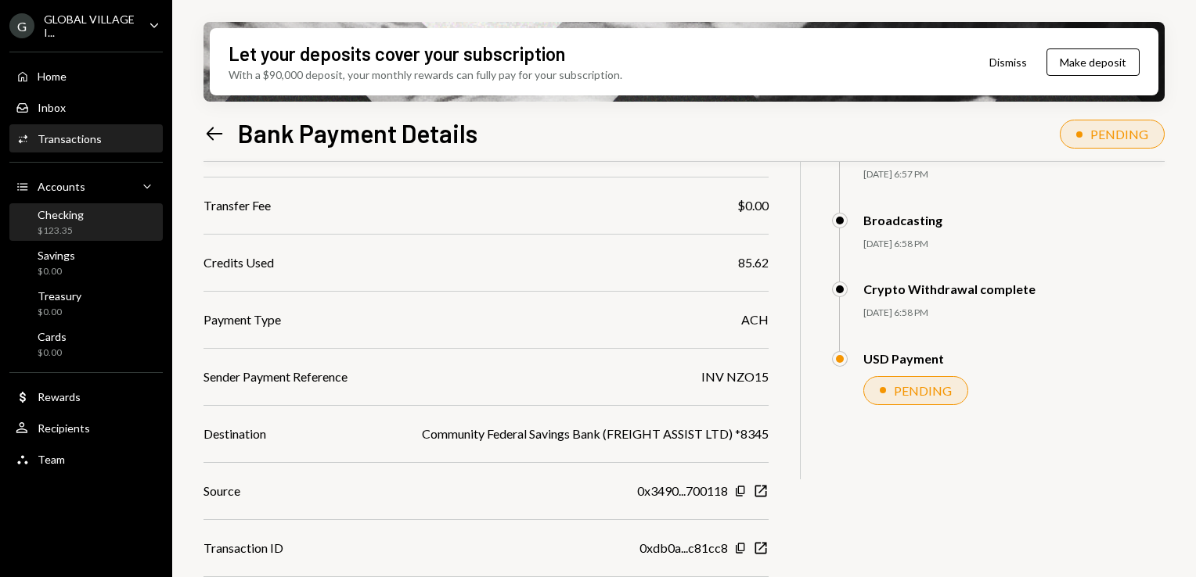
click at [66, 221] on div "Checking $123.35" at bounding box center [61, 223] width 46 height 30
